Goal: Transaction & Acquisition: Purchase product/service

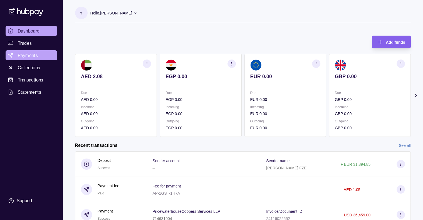
click at [37, 57] on span "Payments" at bounding box center [28, 55] width 20 height 7
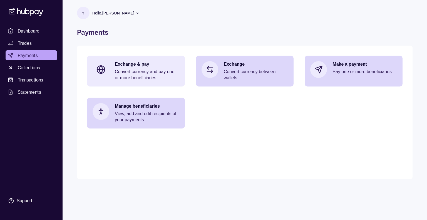
click at [156, 73] on p "Convert currency and pay one or more beneficiaries" at bounding box center [147, 75] width 64 height 12
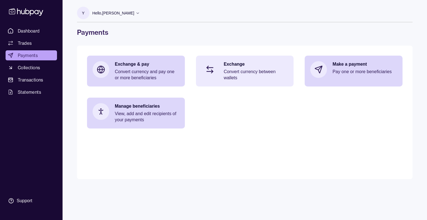
click at [266, 65] on p "Exchange" at bounding box center [256, 64] width 64 height 6
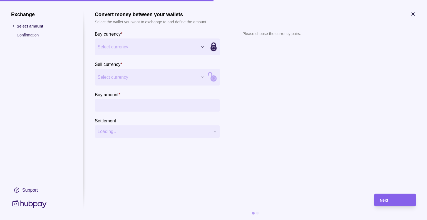
click at [146, 220] on div "Exchange Select amount Confirmation Support Convert money between your wallets …" at bounding box center [213, 220] width 427 height 0
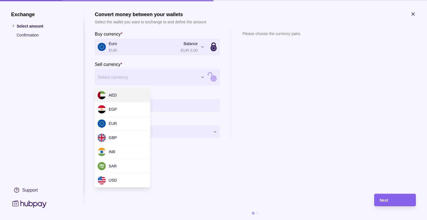
click at [141, 220] on div "Exchange Select amount Confirmation Support Convert money between your wallets …" at bounding box center [213, 220] width 427 height 0
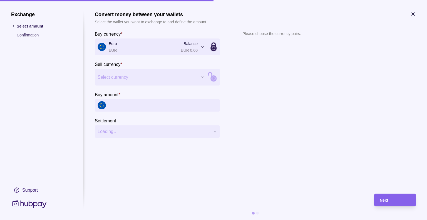
click at [146, 220] on div "Exchange Select amount Confirmation Support Convert money between your wallets …" at bounding box center [213, 220] width 427 height 0
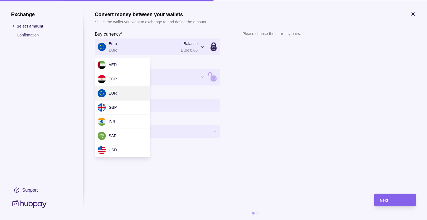
click at [146, 220] on div "Exchange Select amount Confirmation Support Convert money between your wallets …" at bounding box center [213, 220] width 427 height 0
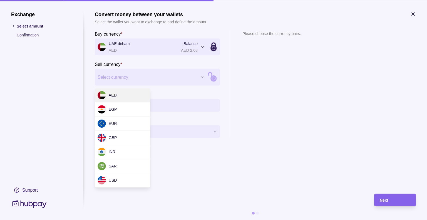
click at [140, 220] on div "Exchange Select amount Confirmation Support Convert money between your wallets …" at bounding box center [213, 220] width 427 height 0
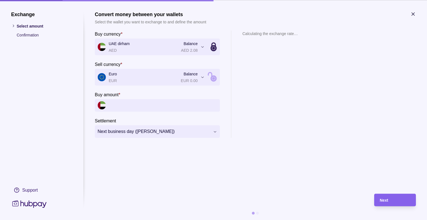
click at [135, 104] on input "Buy amount *" at bounding box center [163, 105] width 108 height 13
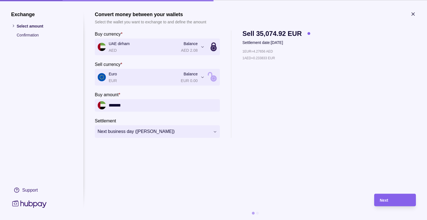
click at [212, 75] on icon at bounding box center [210, 75] width 4 height 4
type input "**********"
click at [405, 205] on div "Next" at bounding box center [390, 199] width 39 height 13
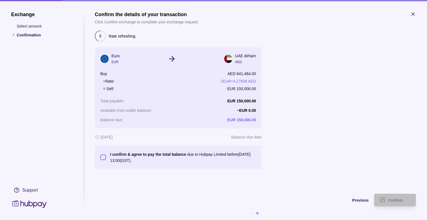
click at [103, 156] on button "I confirm & agree to pay the total balance due to Hubpay Limited before [DATE] …" at bounding box center [103, 157] width 6 height 6
click at [399, 200] on span "Confirm" at bounding box center [395, 200] width 15 height 4
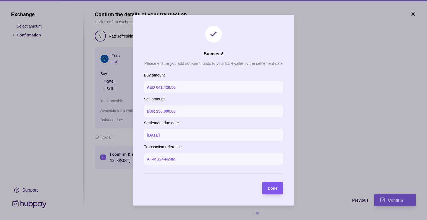
click at [280, 190] on section "Done" at bounding box center [272, 188] width 21 height 13
